Goal: Task Accomplishment & Management: Use online tool/utility

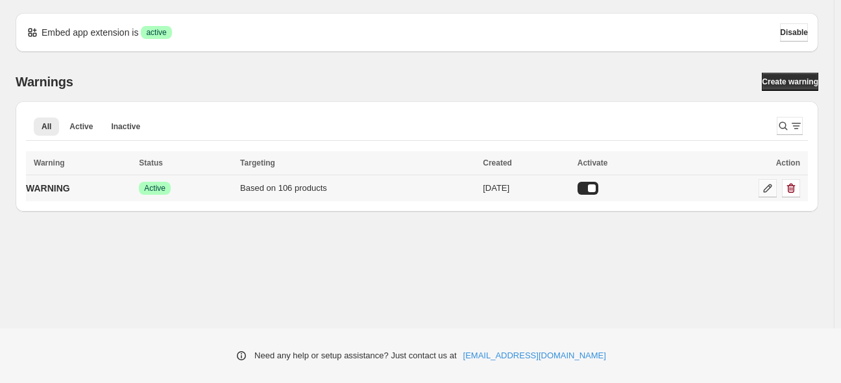
click at [765, 191] on icon at bounding box center [767, 188] width 13 height 13
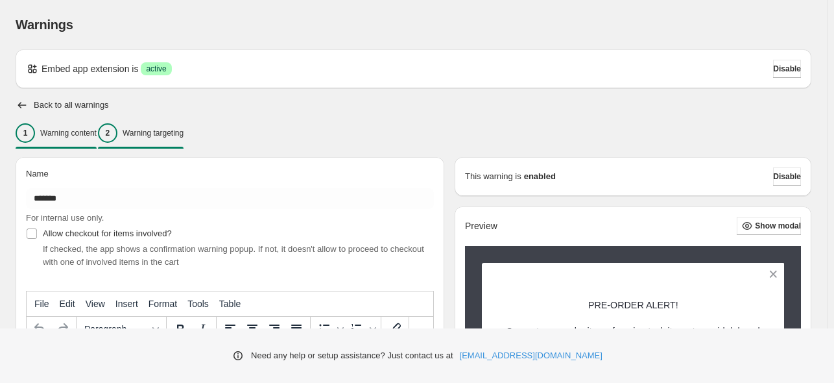
click at [184, 127] on div "2 Warning targeting" at bounding box center [141, 132] width 86 height 19
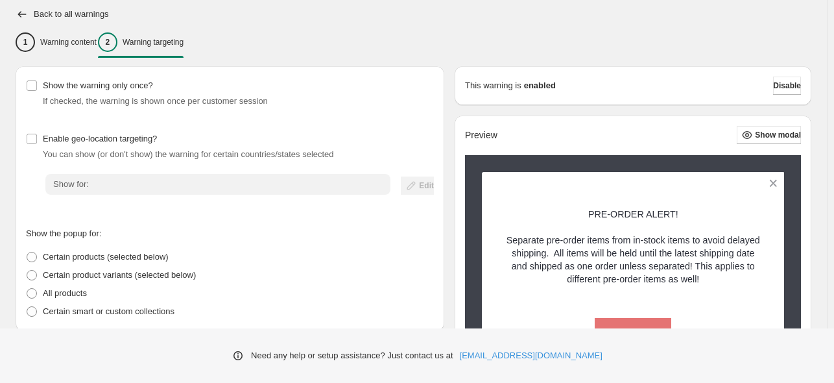
scroll to position [195, 0]
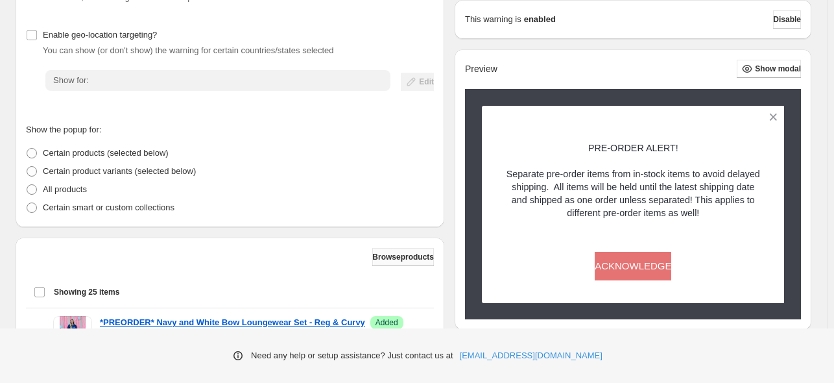
click at [372, 252] on button "Browse products" at bounding box center [403, 257] width 62 height 18
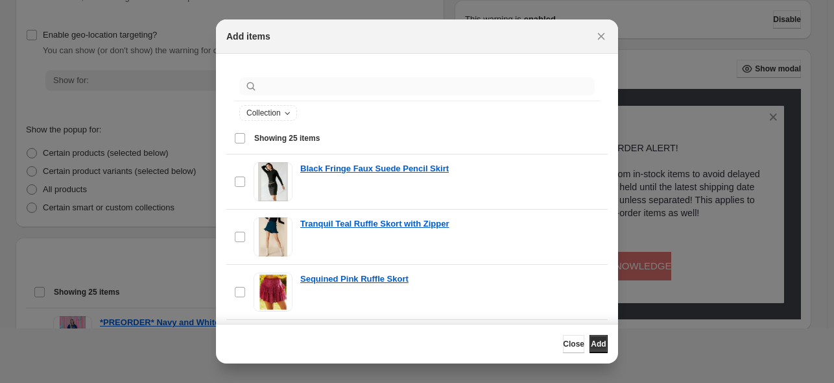
drag, startPoint x: 314, startPoint y: 97, endPoint x: 317, endPoint y: 85, distance: 12.1
click at [315, 92] on div ":r19:" at bounding box center [417, 86] width 366 height 29
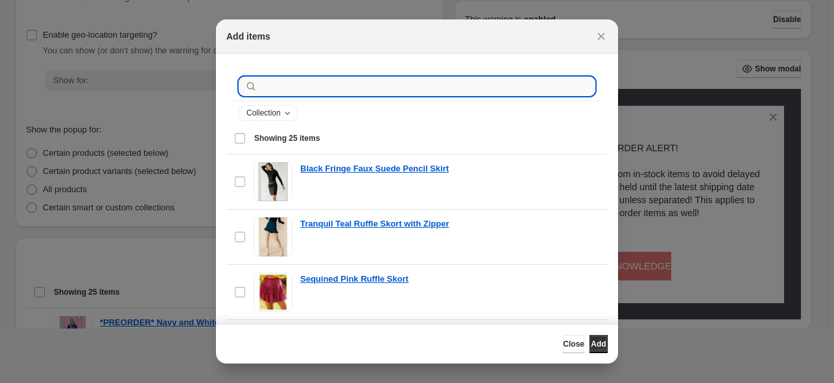
click at [317, 85] on input ":r19:" at bounding box center [427, 86] width 335 height 18
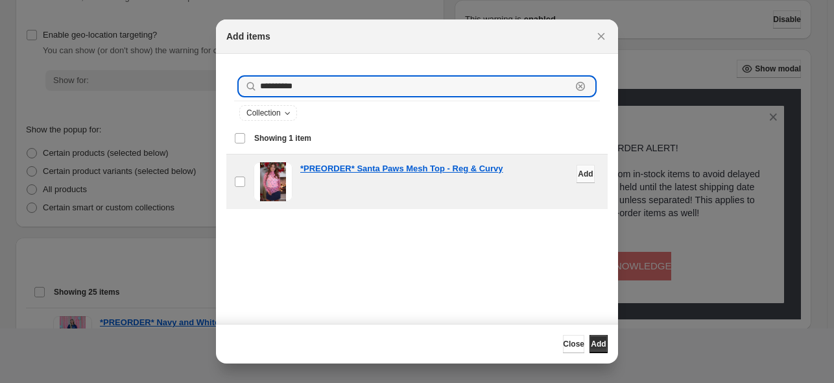
type input "**********"
click at [577, 176] on button "Add" at bounding box center [586, 174] width 18 height 18
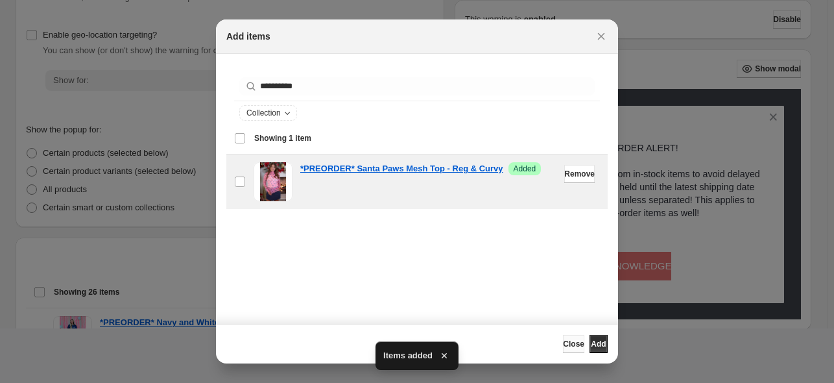
click at [563, 351] on button "Close" at bounding box center [573, 344] width 21 height 18
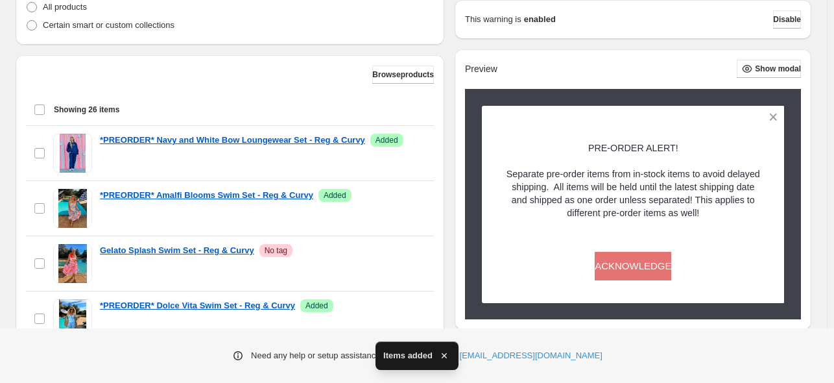
scroll to position [528, 0]
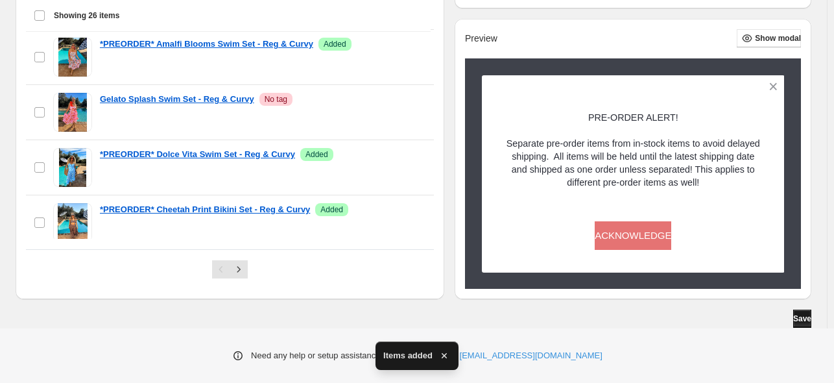
click at [802, 320] on span "Save" at bounding box center [802, 318] width 18 height 10
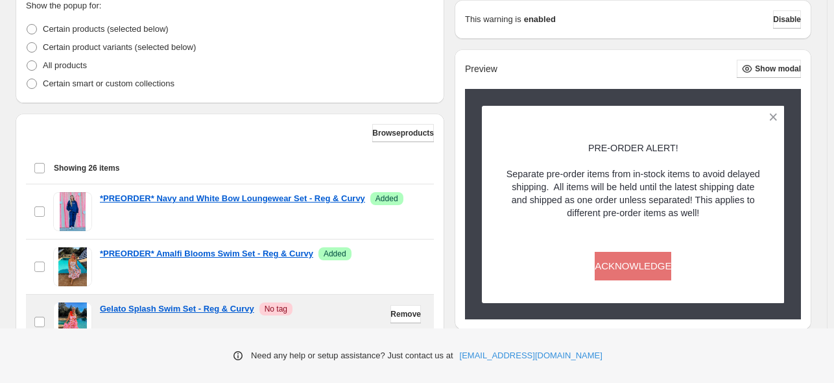
scroll to position [269, 0]
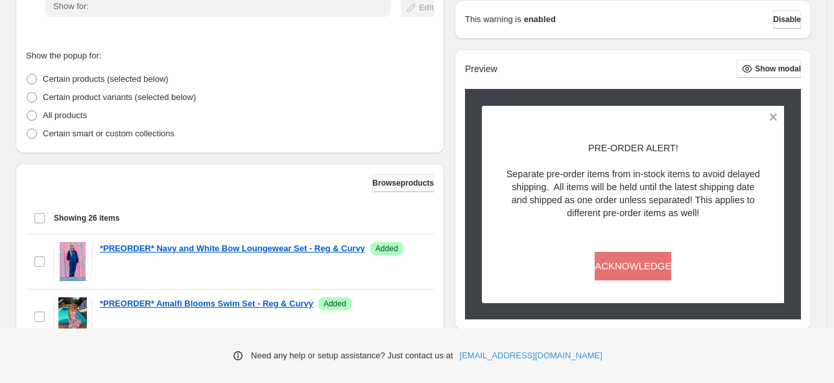
click at [391, 188] on button "Browse products" at bounding box center [403, 183] width 62 height 18
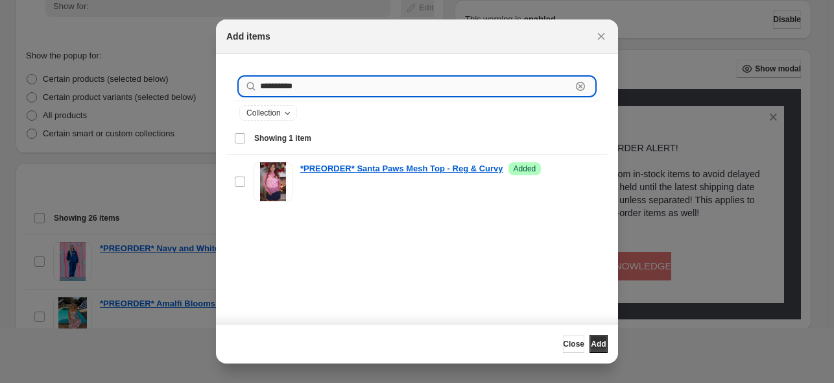
click at [288, 91] on input "**********" at bounding box center [415, 86] width 311 height 18
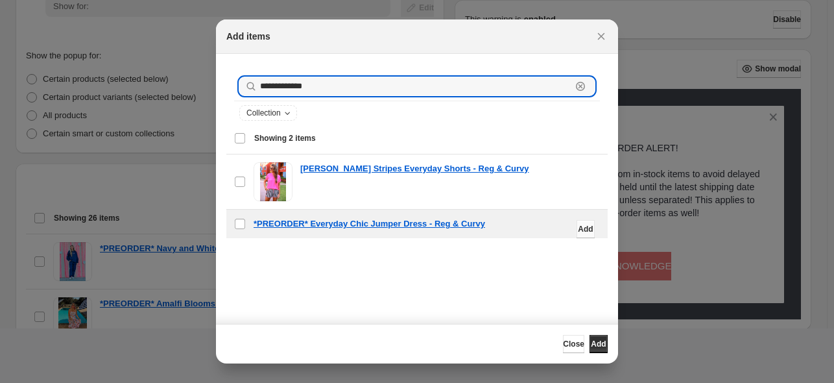
type input "**********"
click at [577, 229] on button "Add" at bounding box center [586, 229] width 18 height 18
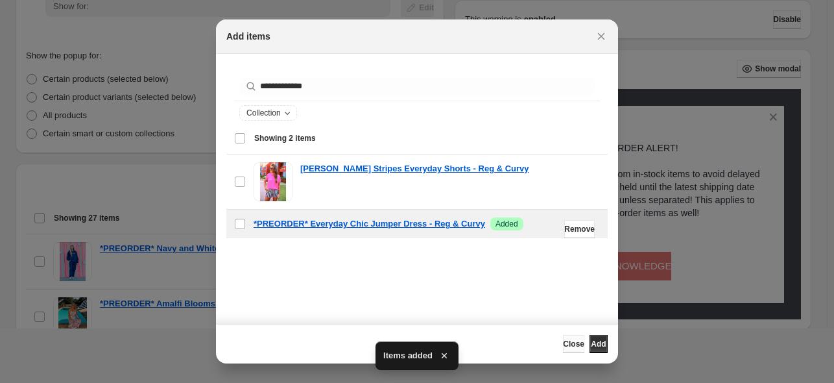
click at [563, 343] on span "Close" at bounding box center [573, 344] width 21 height 10
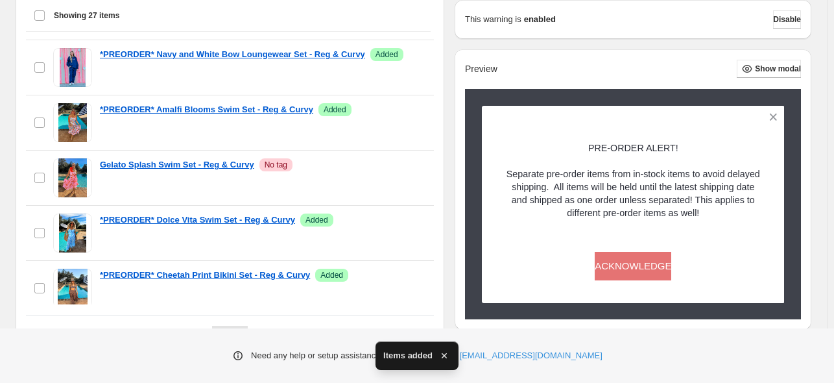
scroll to position [528, 0]
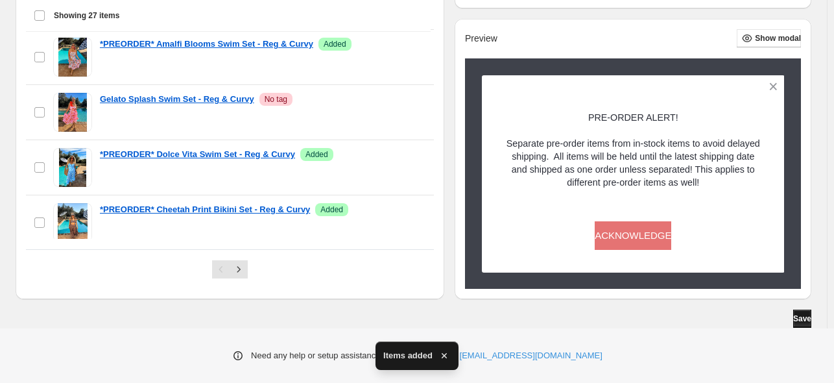
click at [793, 324] on button "Save" at bounding box center [802, 318] width 18 height 18
